Goal: Navigation & Orientation: Find specific page/section

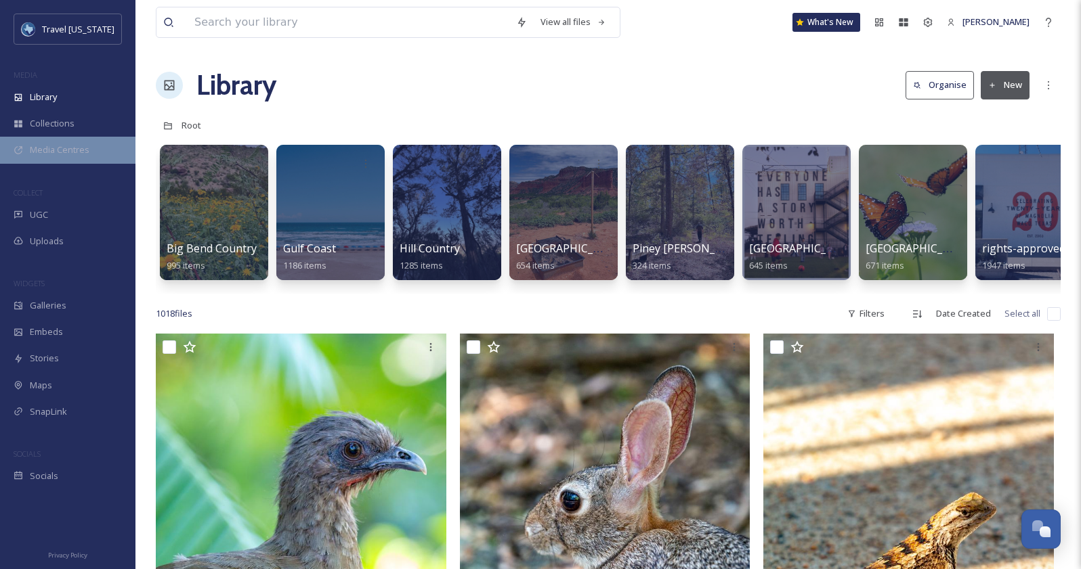
click at [68, 142] on div "Media Centres" at bounding box center [67, 150] width 135 height 26
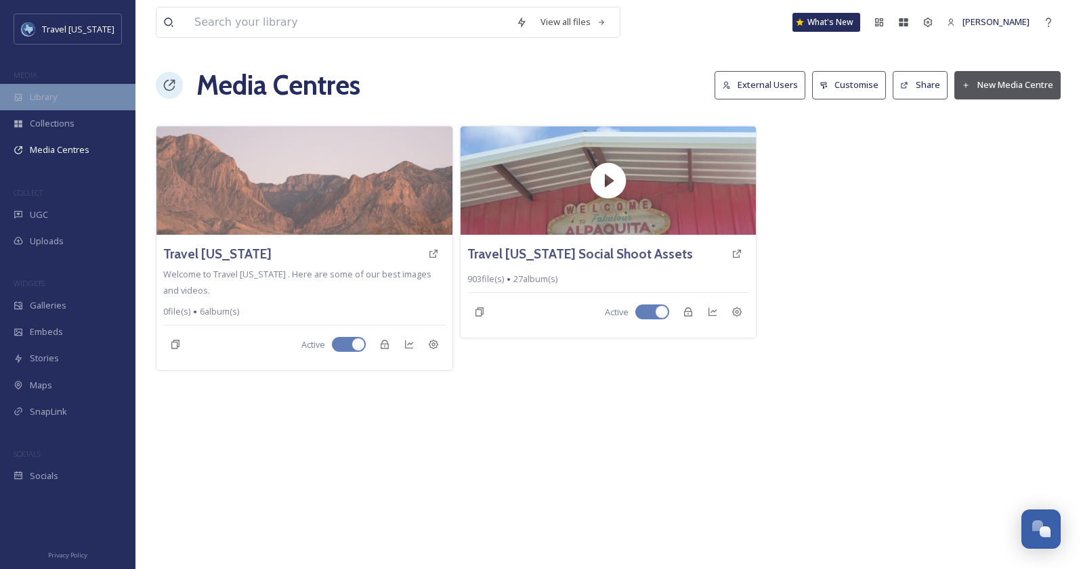
click at [51, 93] on span "Library" at bounding box center [43, 97] width 27 height 13
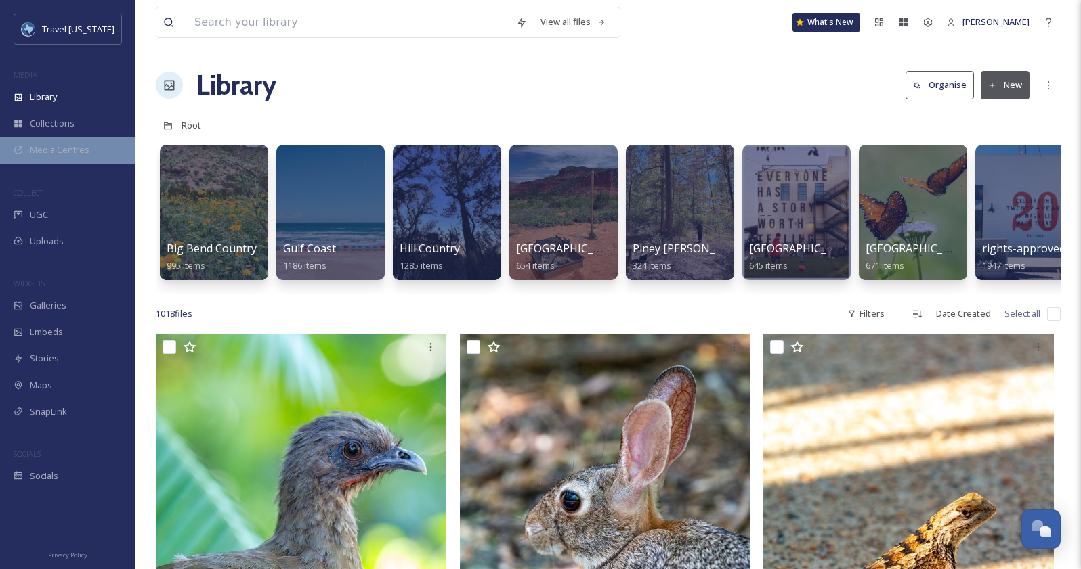
click at [87, 145] on span "Media Centres" at bounding box center [60, 150] width 60 height 13
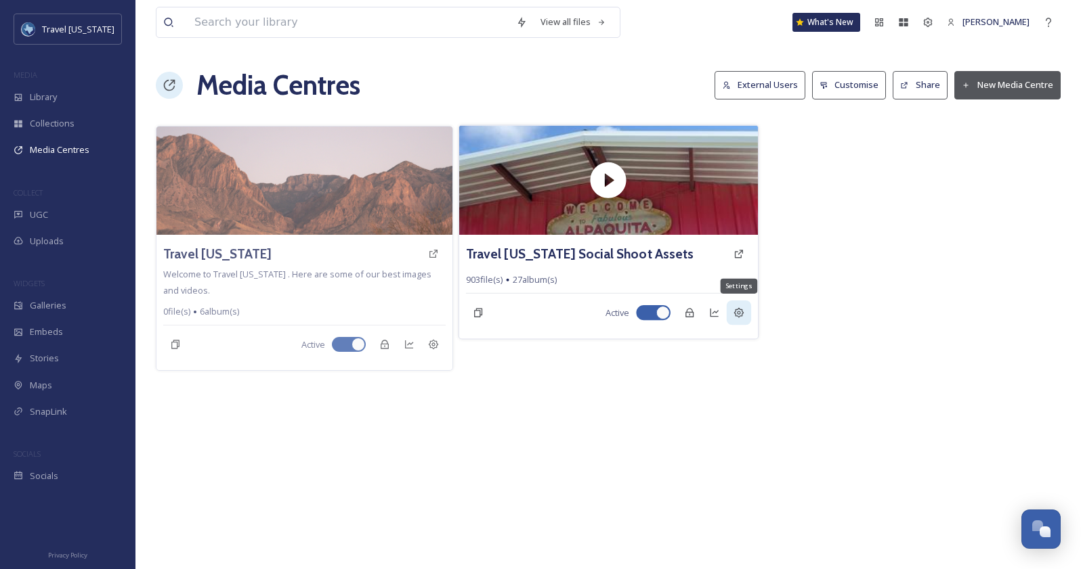
click at [736, 315] on icon at bounding box center [738, 312] width 11 height 11
click at [617, 256] on h3 "Travel [US_STATE] Social Shoot Assets" at bounding box center [579, 254] width 227 height 20
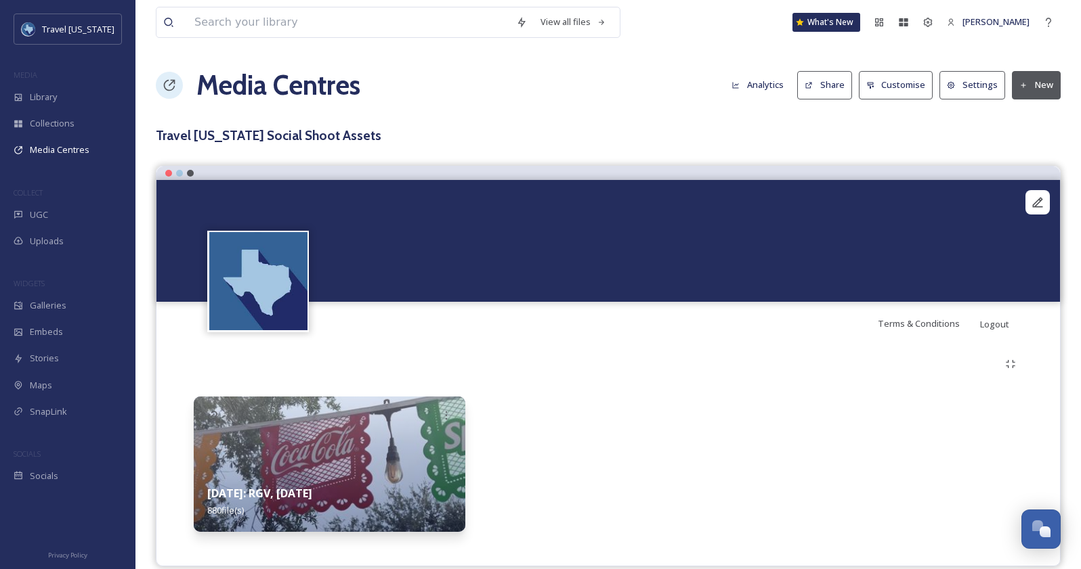
scroll to position [18, 0]
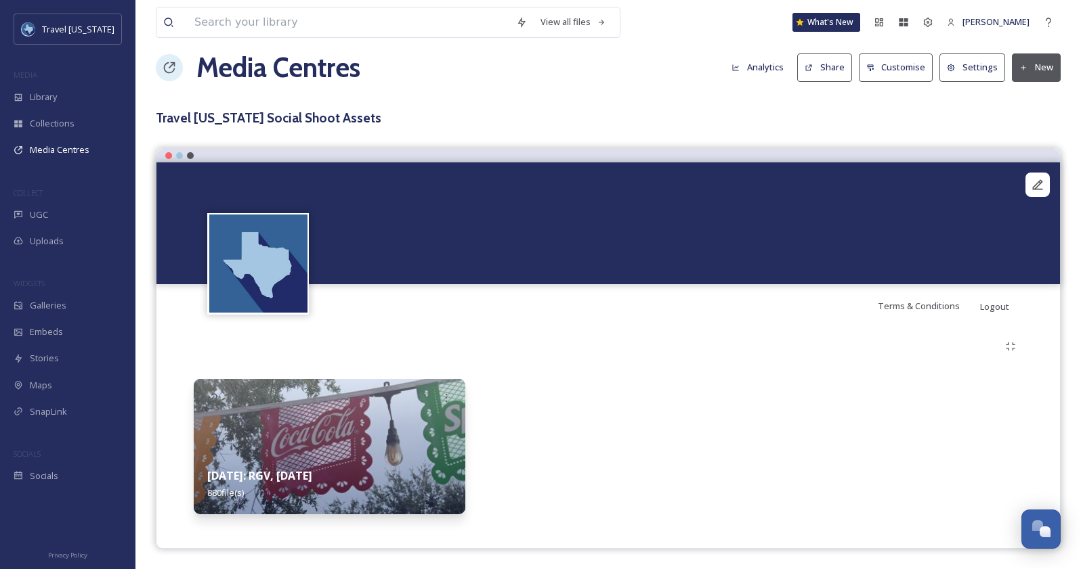
click at [367, 468] on div "[DATE]: RGV, [DATE] 880 file(s)" at bounding box center [329, 484] width 271 height 60
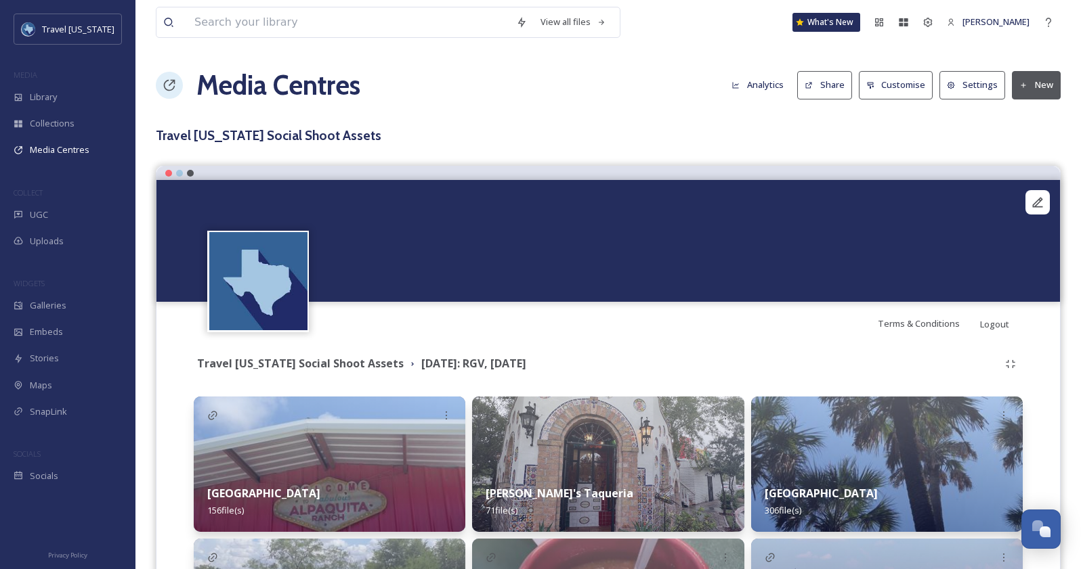
click at [975, 87] on button "Settings" at bounding box center [972, 85] width 66 height 28
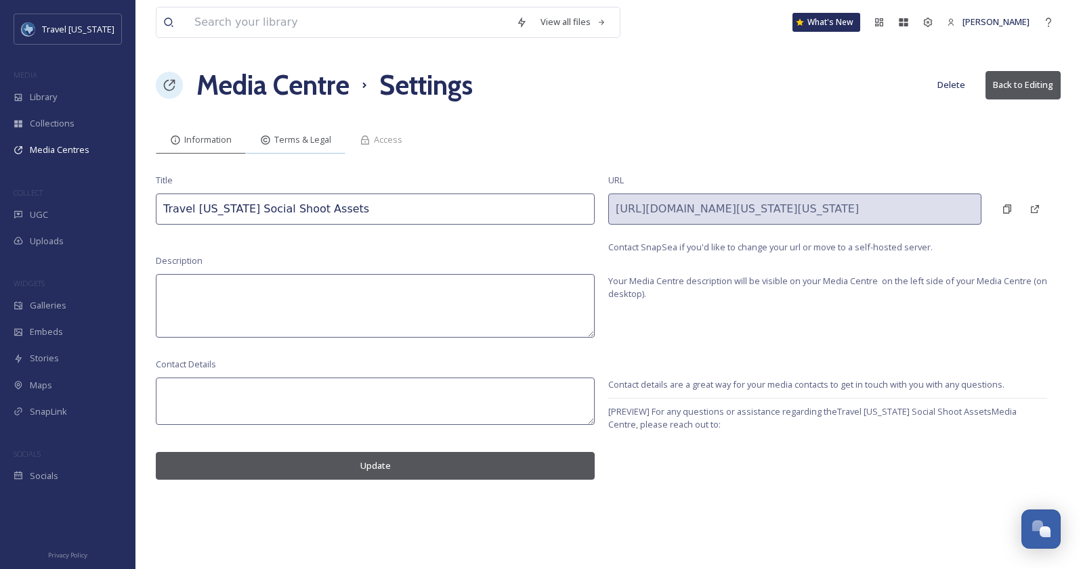
click at [304, 138] on span "Terms & Legal" at bounding box center [302, 139] width 57 height 13
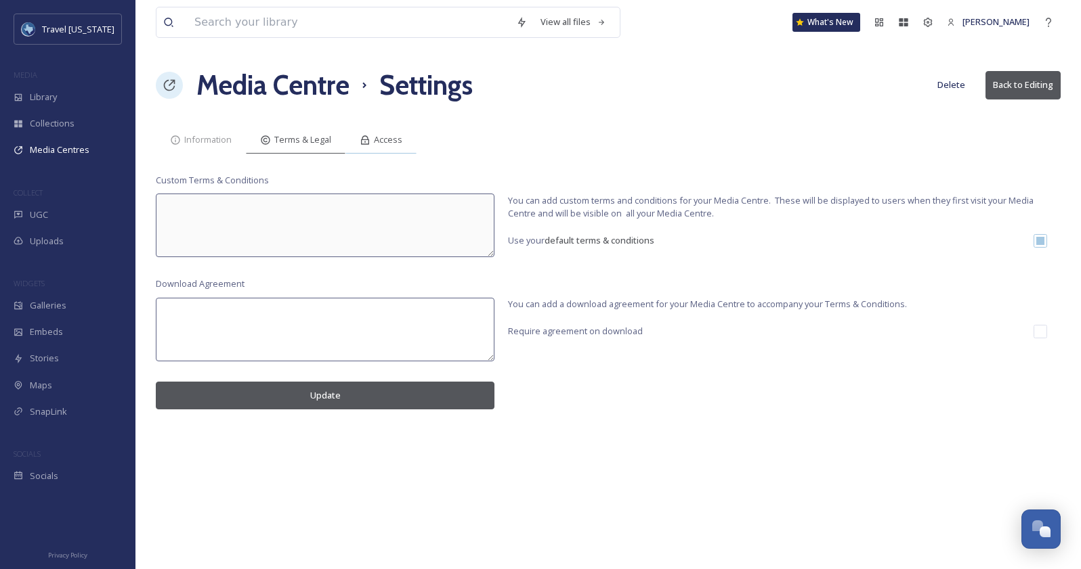
click at [381, 137] on span "Access" at bounding box center [388, 139] width 28 height 13
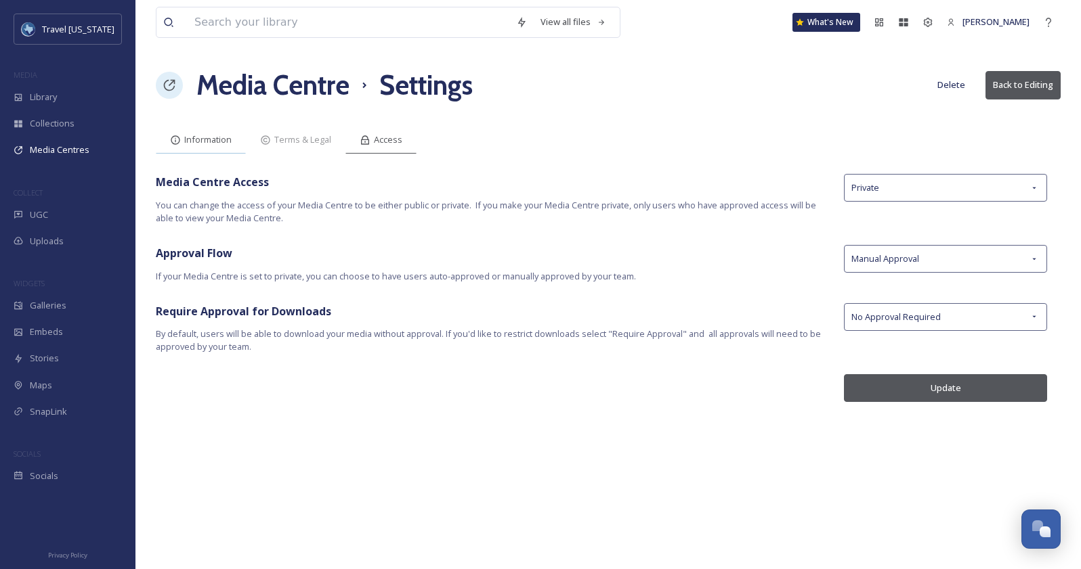
click at [203, 135] on span "Information" at bounding box center [207, 139] width 47 height 13
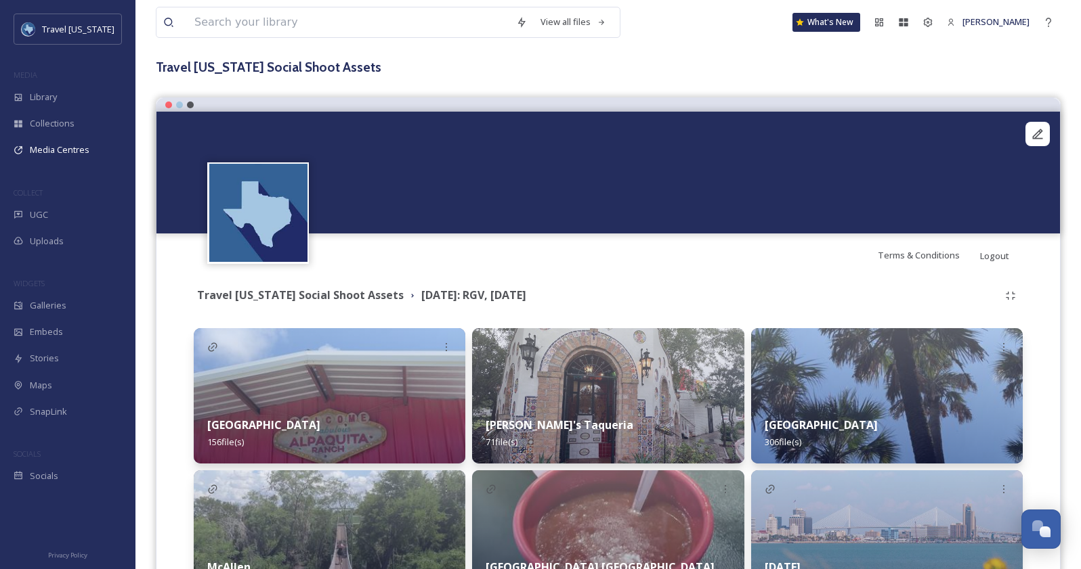
scroll to position [72, 0]
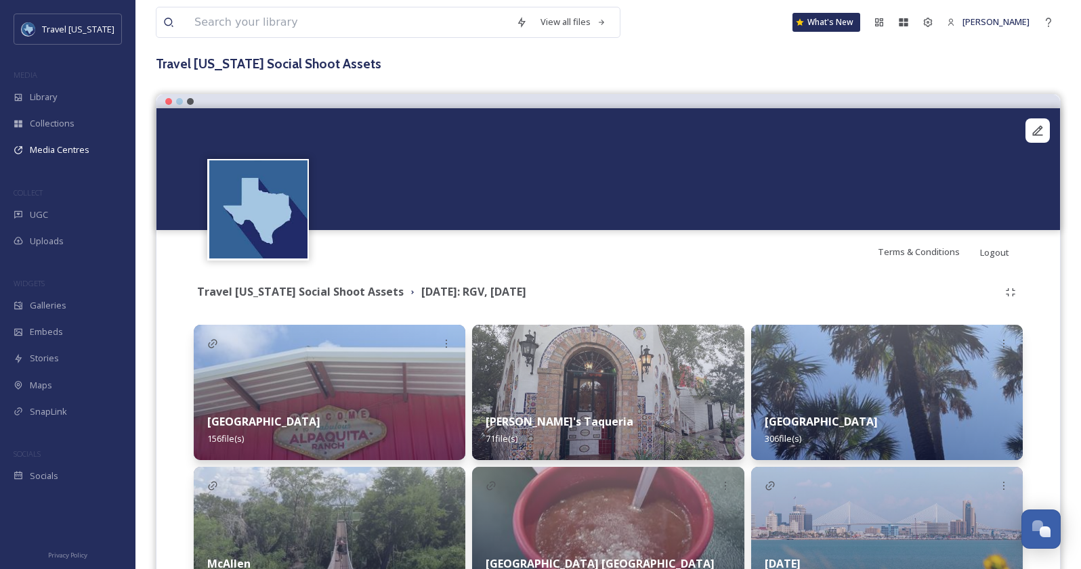
click at [378, 339] on img at bounding box center [329, 392] width 271 height 135
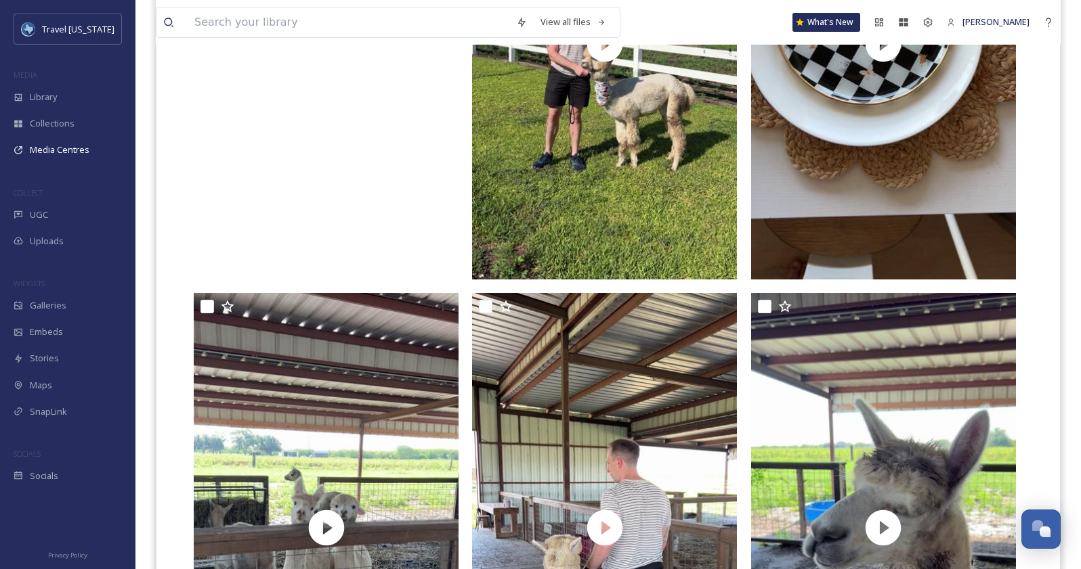
scroll to position [859, 0]
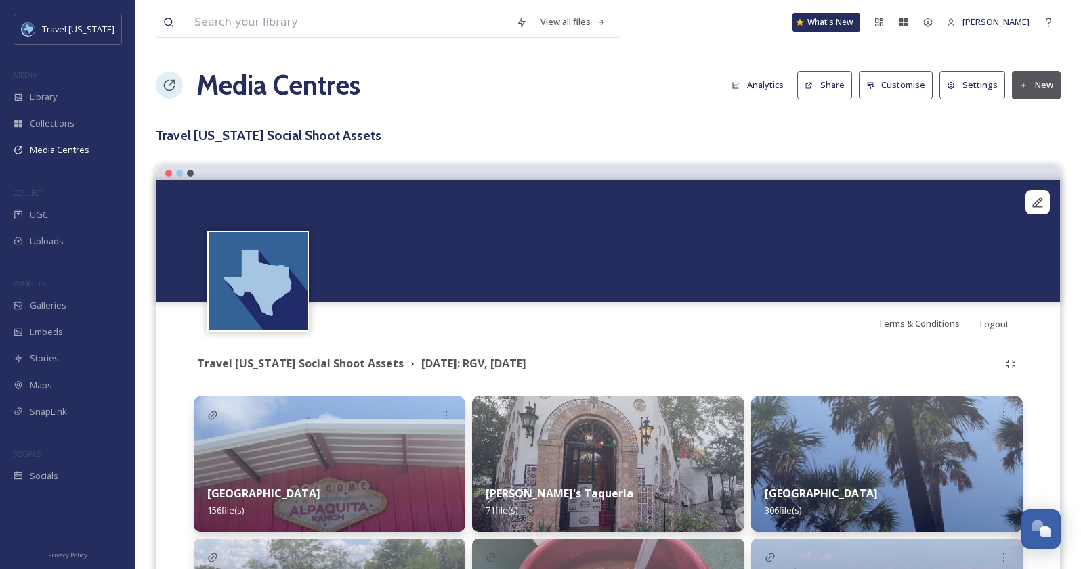
scroll to position [176, 0]
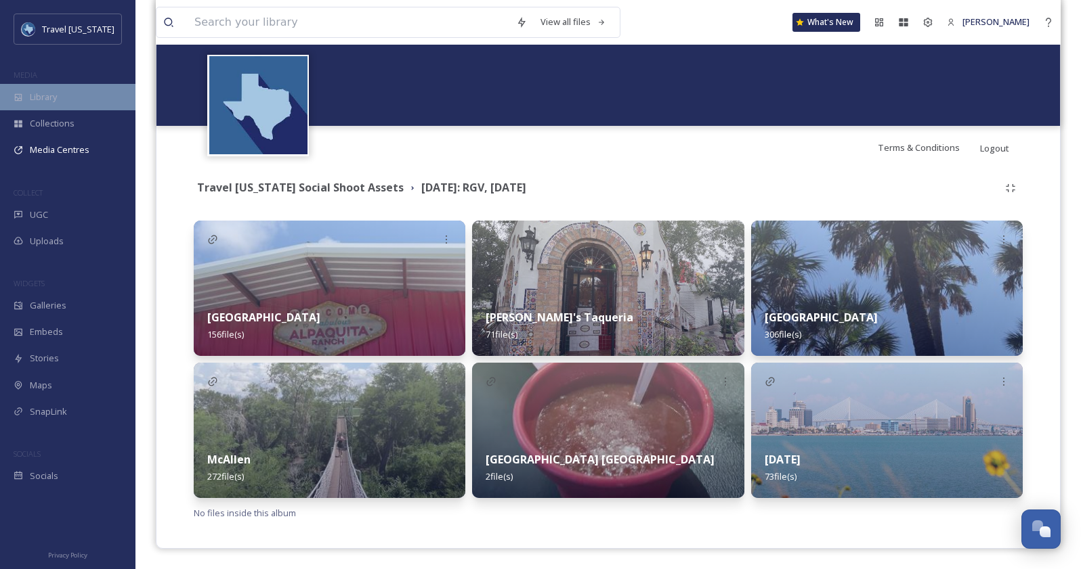
click at [72, 88] on div "Library" at bounding box center [67, 97] width 135 height 26
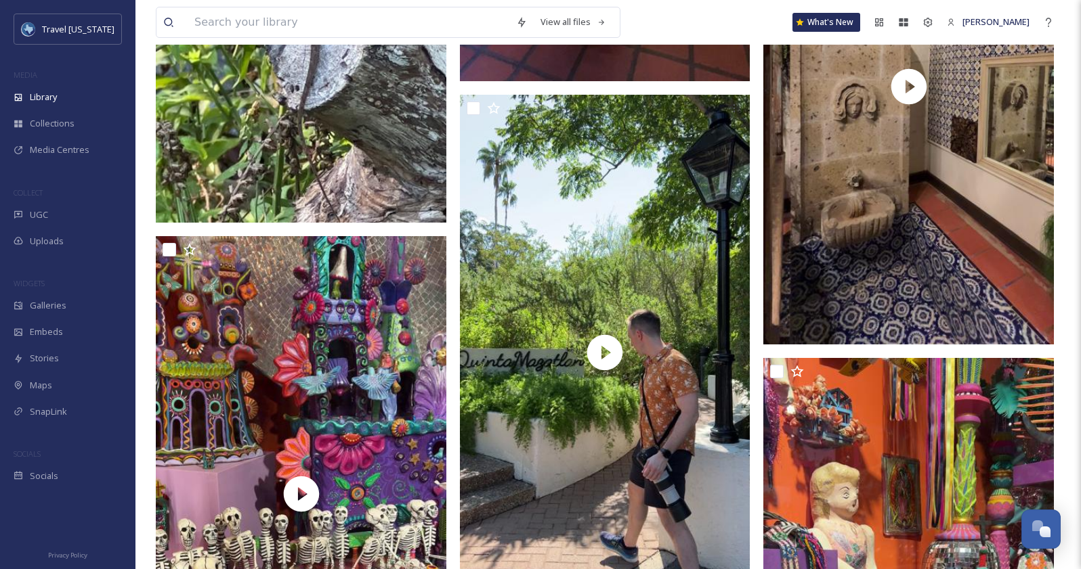
scroll to position [14349, 0]
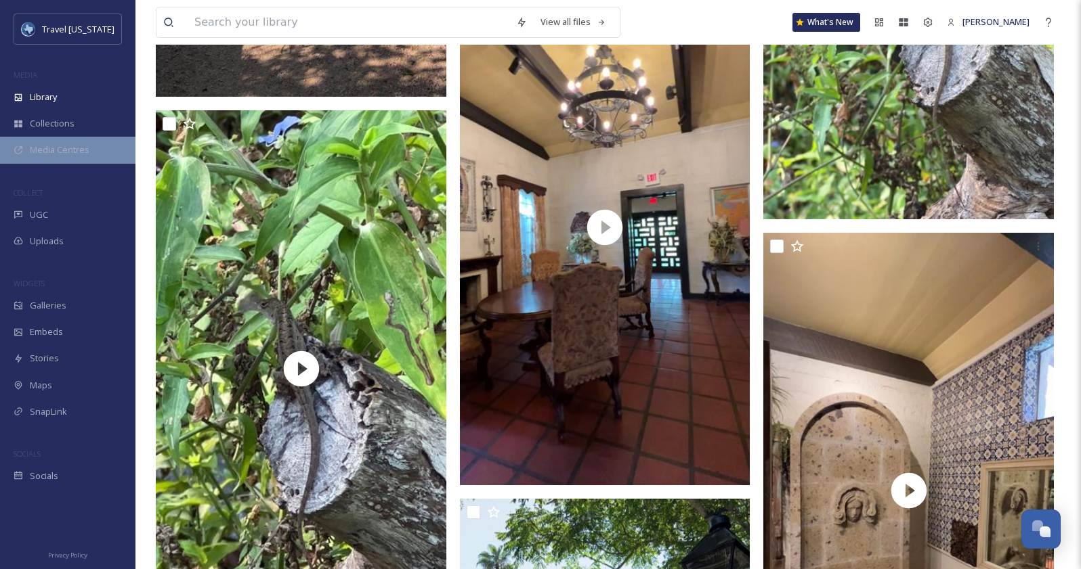
click at [51, 151] on span "Media Centres" at bounding box center [60, 150] width 60 height 13
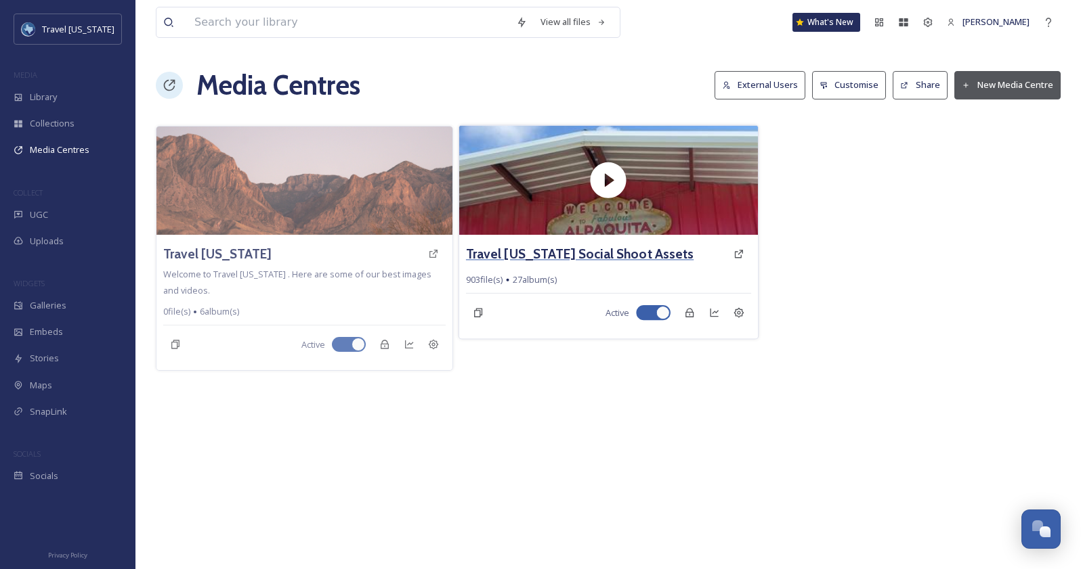
click at [540, 257] on h3 "Travel [US_STATE] Social Shoot Assets" at bounding box center [579, 254] width 227 height 20
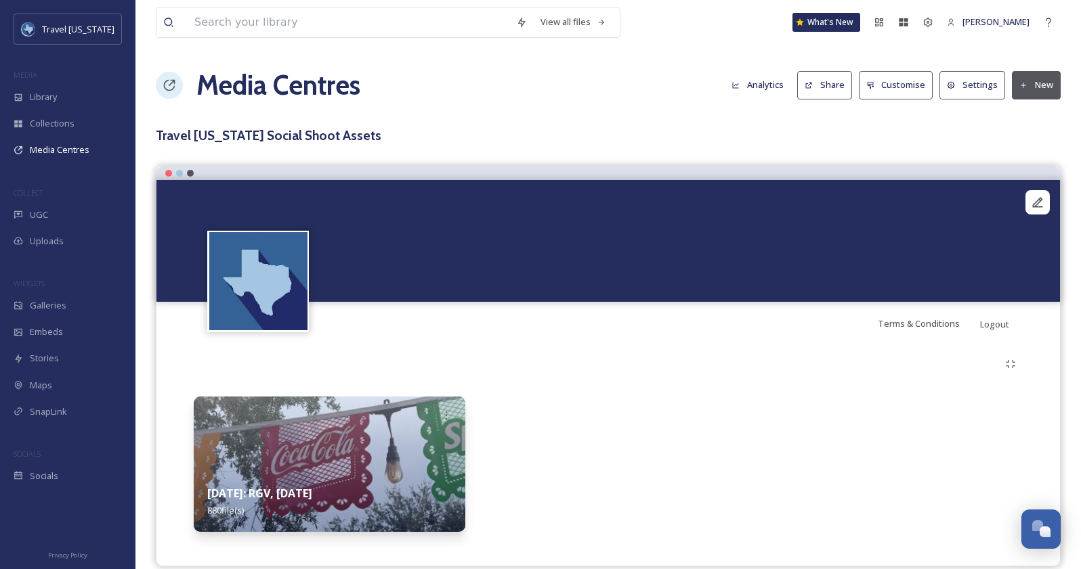
scroll to position [18, 0]
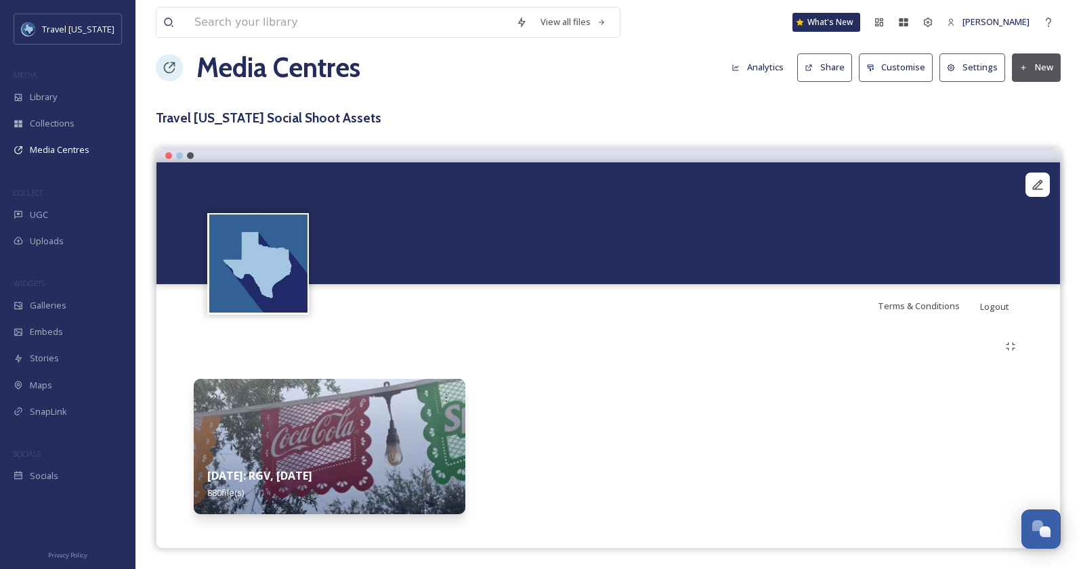
click at [312, 472] on strong "[DATE]: RGV, [DATE]" at bounding box center [259, 476] width 105 height 15
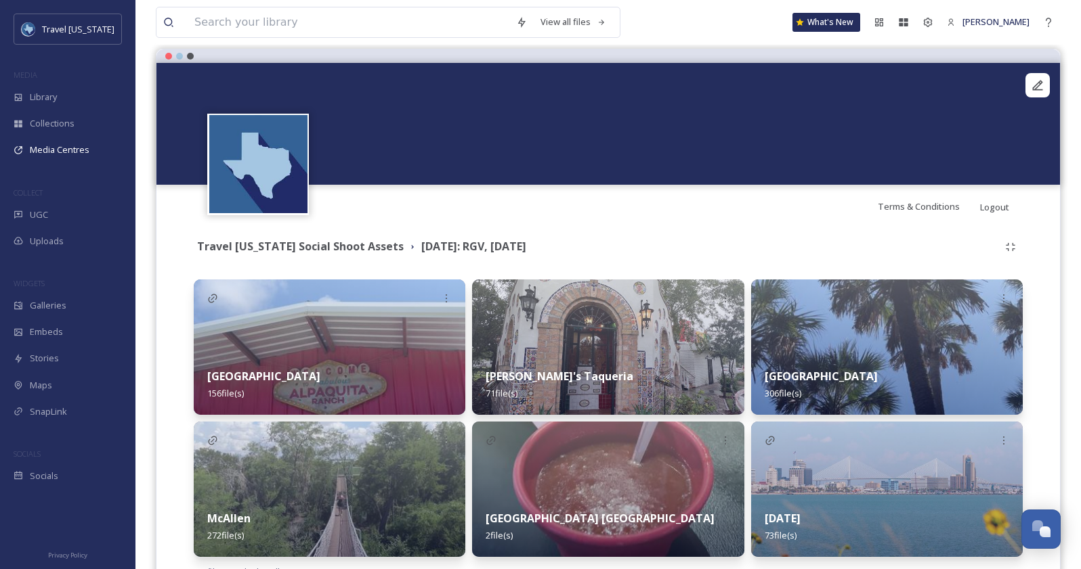
scroll to position [176, 0]
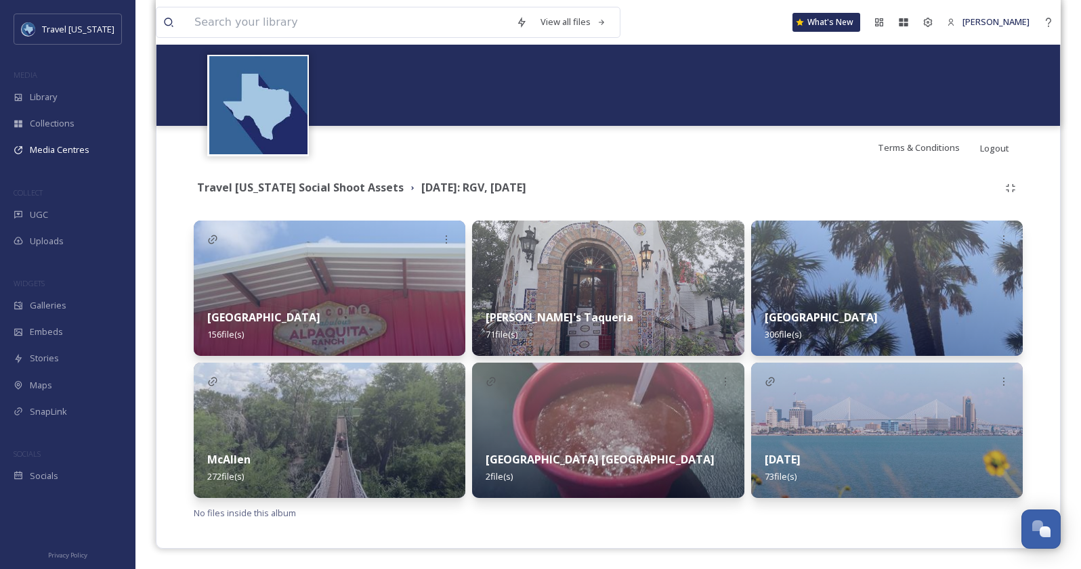
click at [257, 321] on strong "[GEOGRAPHIC_DATA]" at bounding box center [263, 317] width 113 height 15
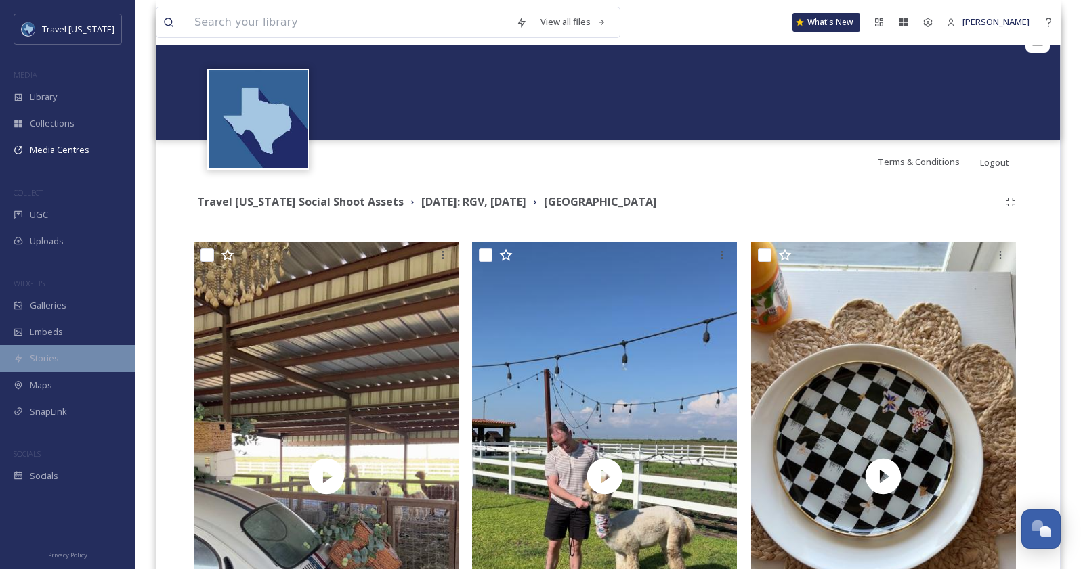
scroll to position [182, 0]
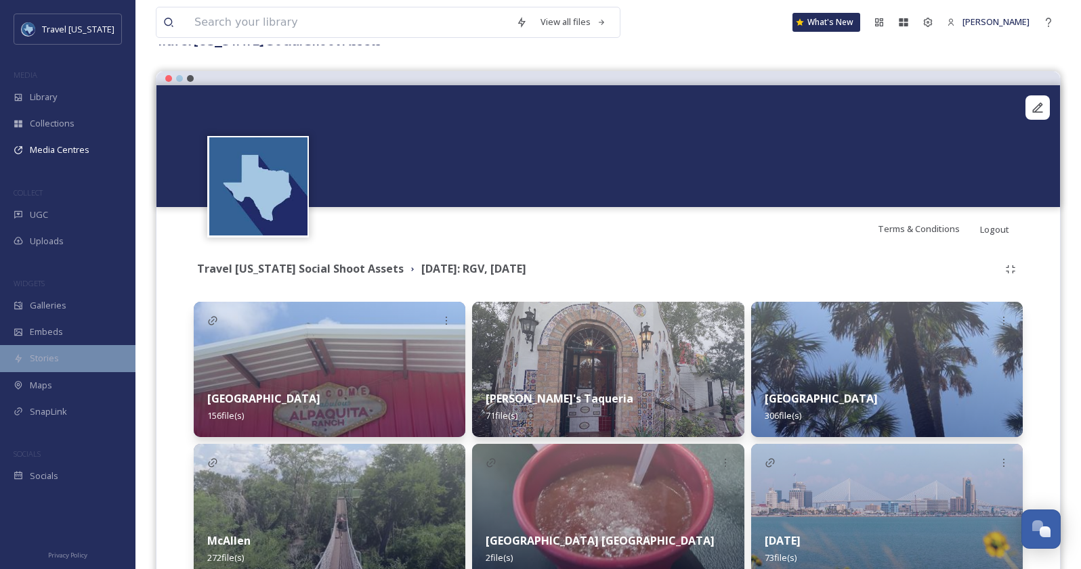
scroll to position [176, 0]
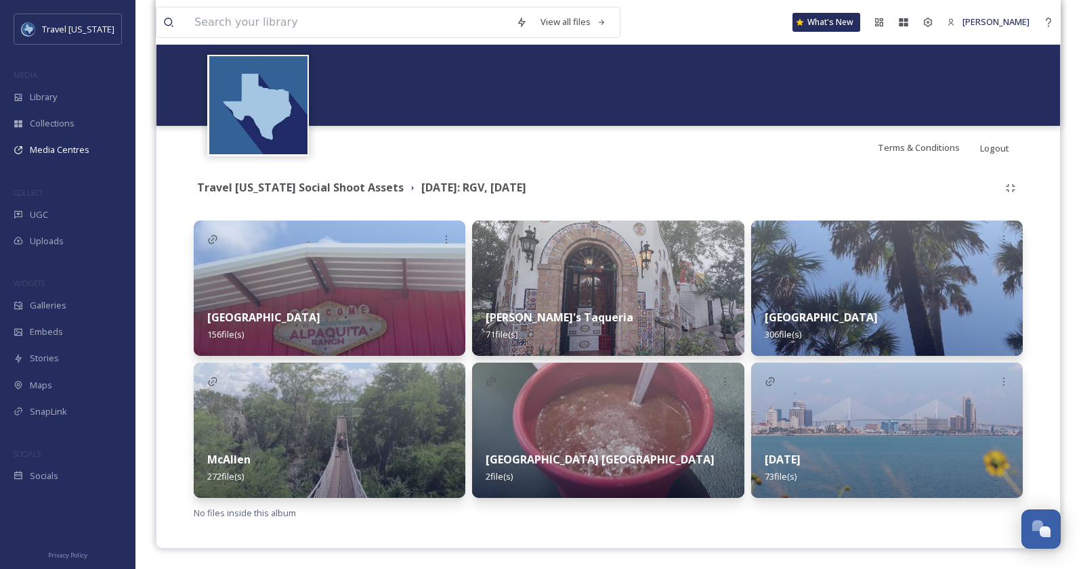
click at [237, 452] on div "McAllen 272 file(s)" at bounding box center [329, 468] width 271 height 60
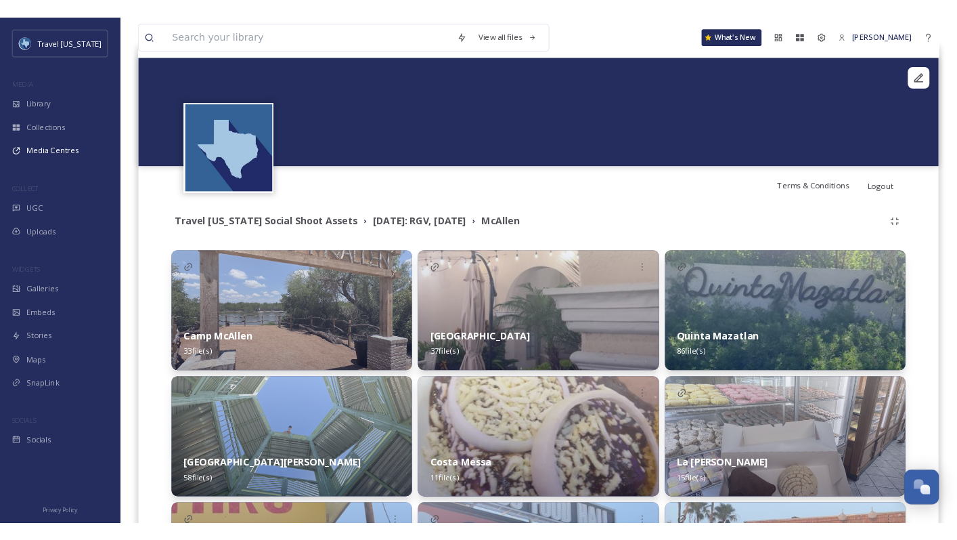
scroll to position [206, 0]
